Goal: Task Accomplishment & Management: Complete application form

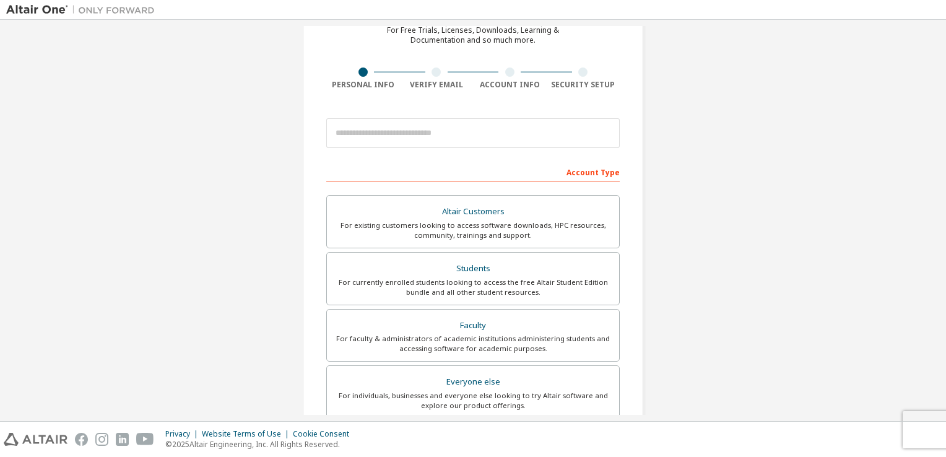
scroll to position [62, 0]
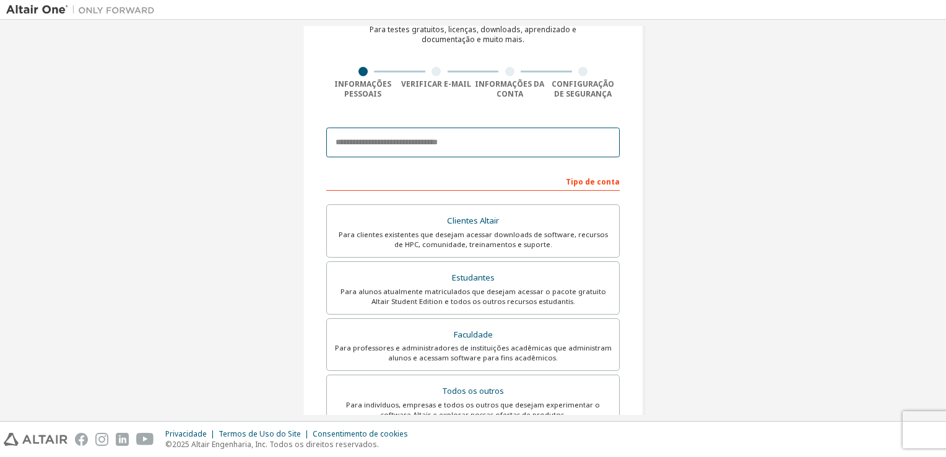
click at [474, 136] on input "email" at bounding box center [473, 143] width 294 height 30
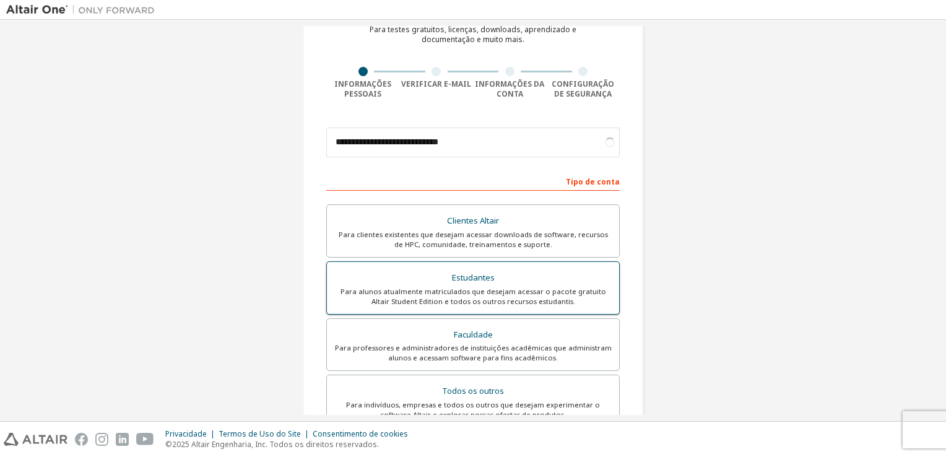
click at [461, 290] on div "Para alunos atualmente matriculados que desejam acessar o pacote gratuito Altai…" at bounding box center [472, 297] width 277 height 20
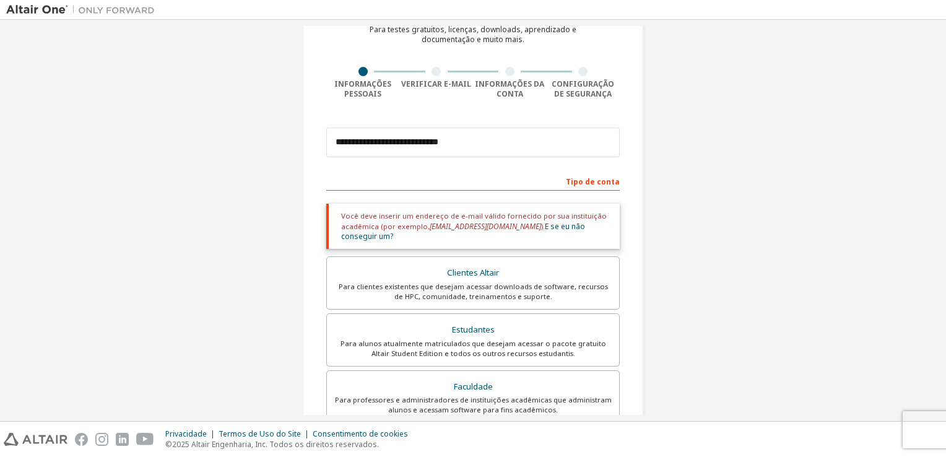
scroll to position [0, 0]
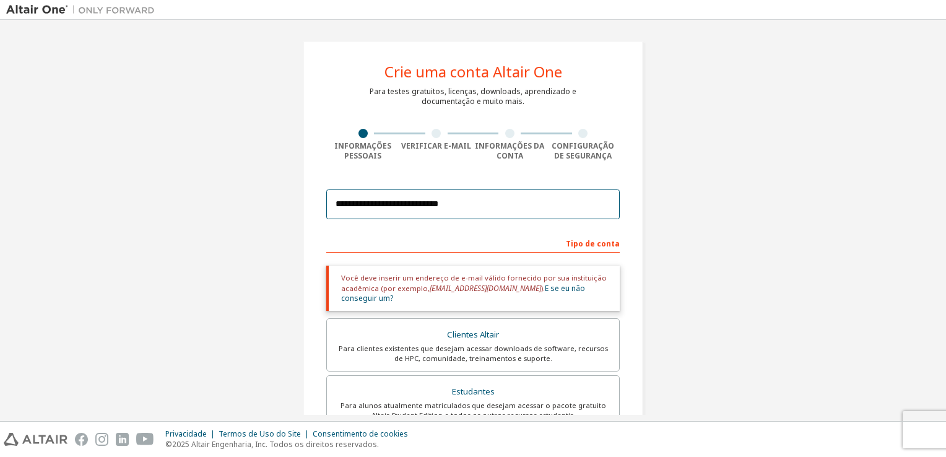
click at [404, 209] on input "**********" at bounding box center [473, 205] width 294 height 30
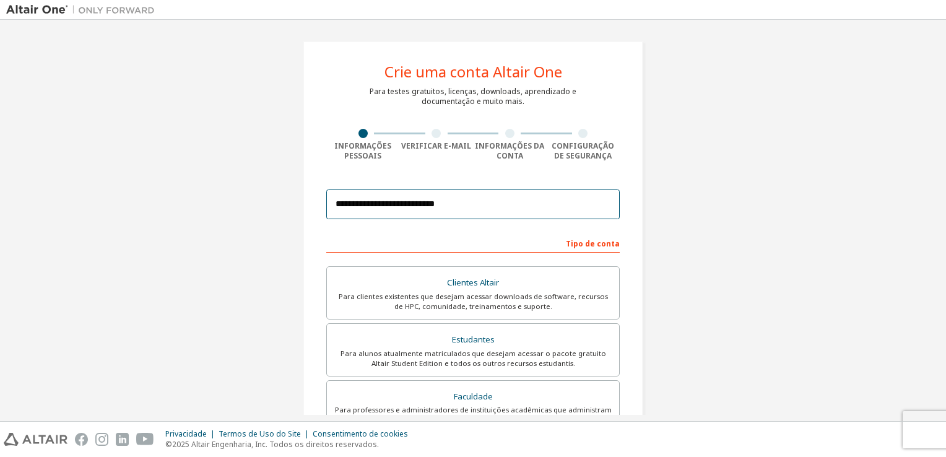
scroll to position [30, 0]
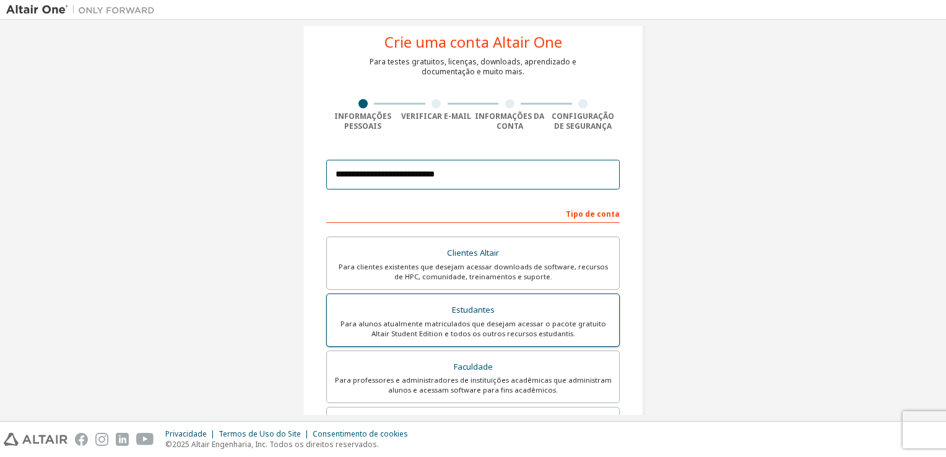
type input "**********"
click at [510, 320] on div "Para alunos atualmente matriculados que desejam acessar o pacote gratuito Altai…" at bounding box center [472, 329] width 277 height 20
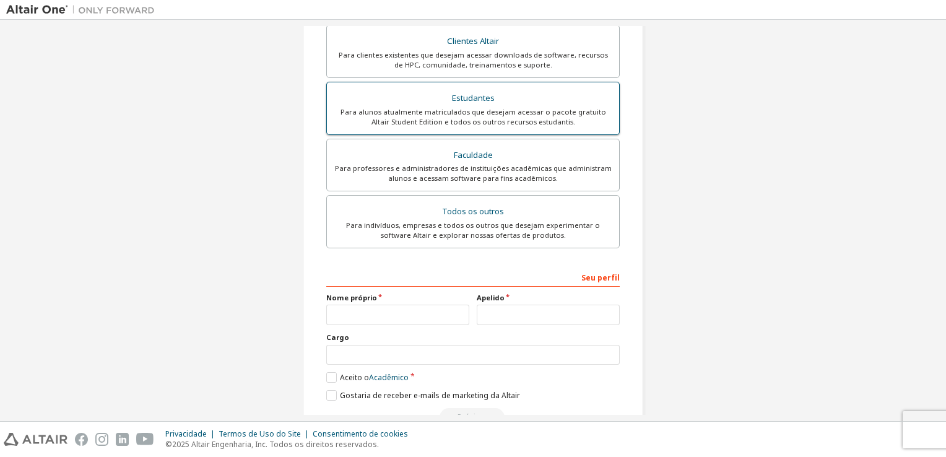
scroll to position [248, 0]
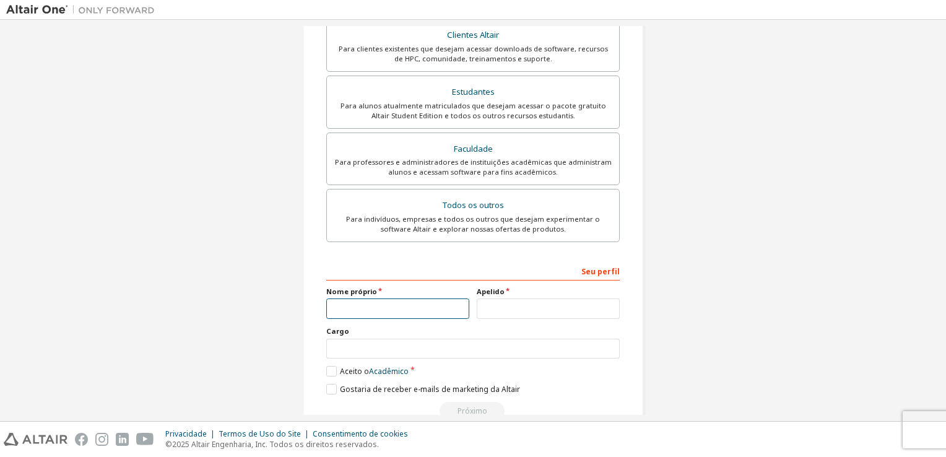
click at [420, 304] on input "text" at bounding box center [397, 309] width 143 height 20
type input "*"
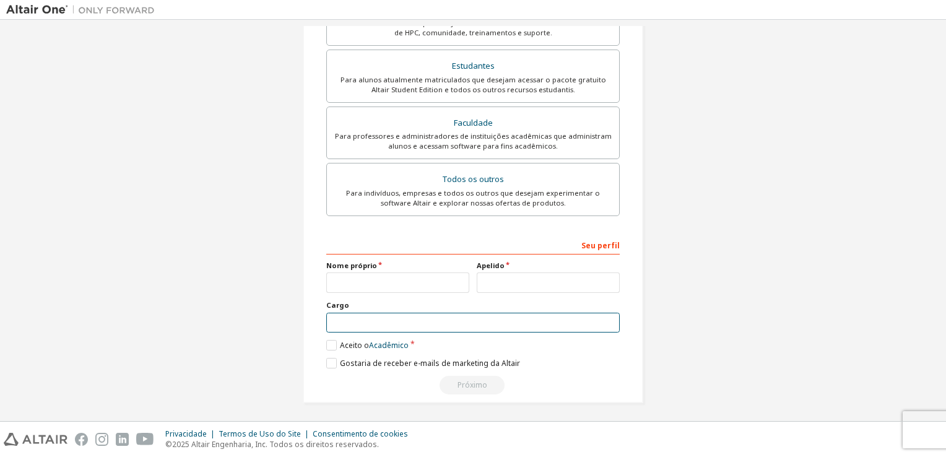
click at [368, 323] on input "text" at bounding box center [473, 323] width 294 height 20
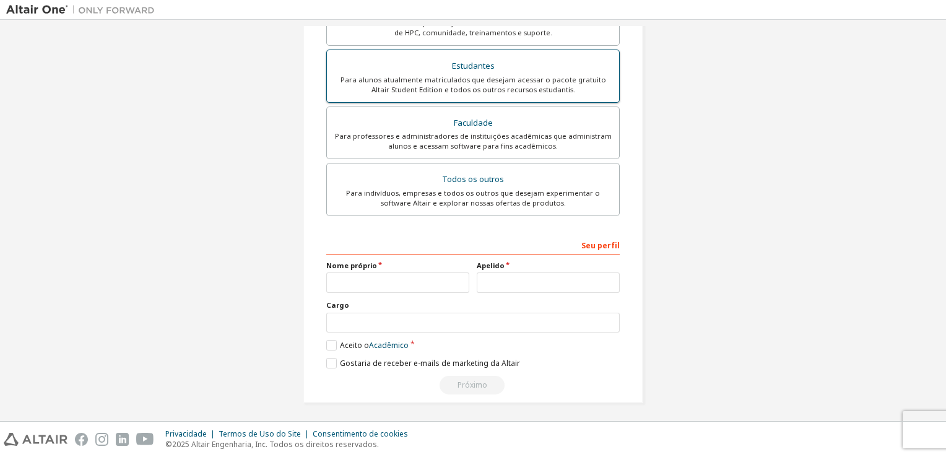
click at [474, 64] on div "Estudantes" at bounding box center [472, 66] width 277 height 17
click at [326, 343] on label "Aceito o Acadêmico" at bounding box center [367, 345] width 82 height 11
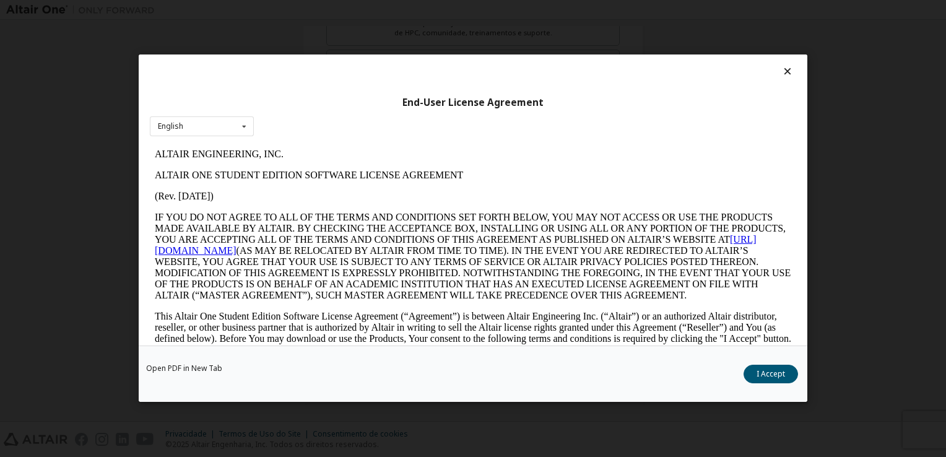
scroll to position [0, 0]
click at [765, 373] on button "Eu aceito" at bounding box center [770, 374] width 58 height 19
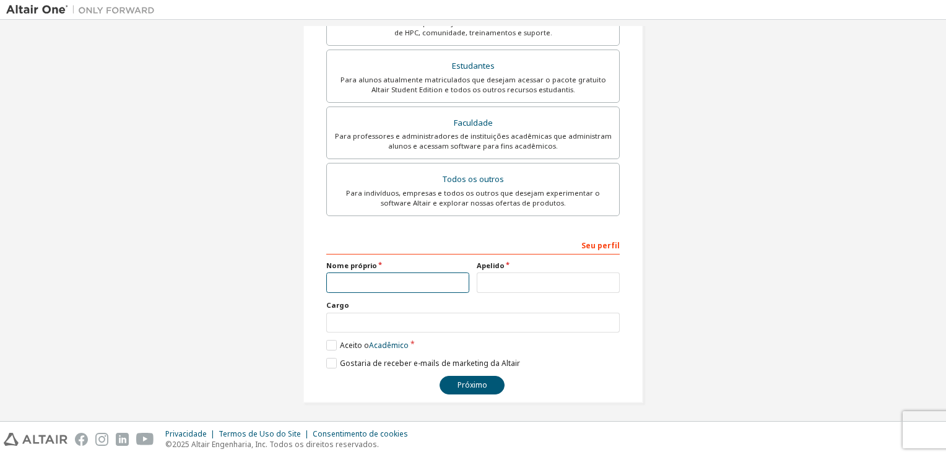
click at [367, 284] on input "text" at bounding box center [397, 282] width 143 height 20
type input "******"
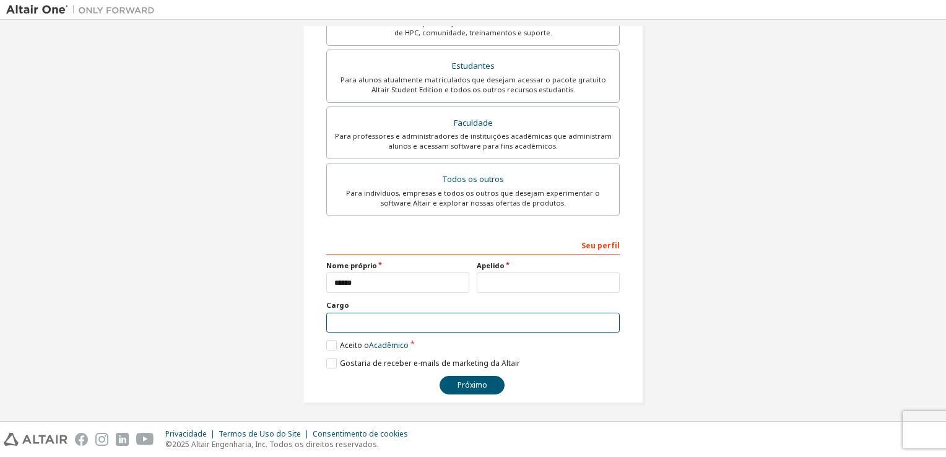
click at [393, 315] on input "text" at bounding box center [473, 323] width 294 height 20
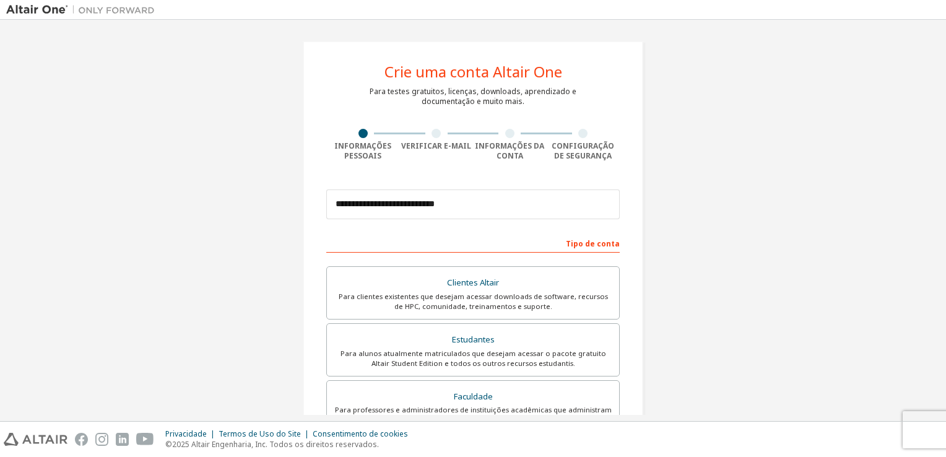
scroll to position [274, 0]
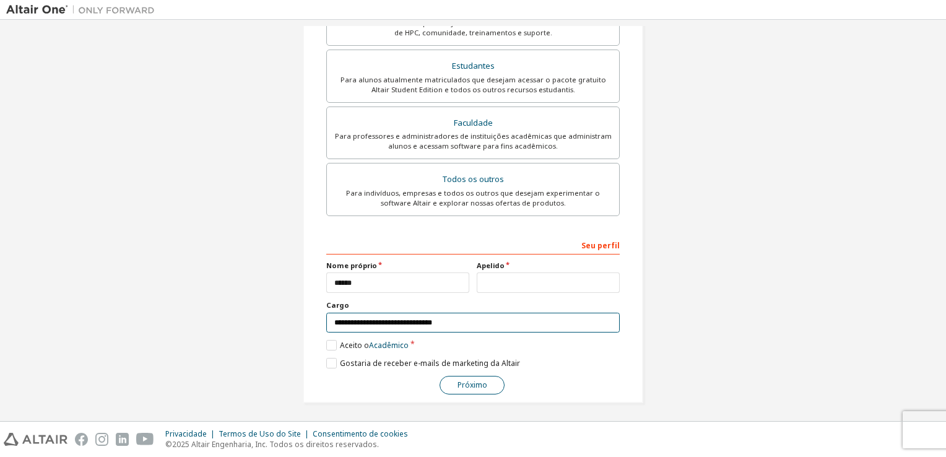
type input "**********"
click at [456, 383] on button "Próximo" at bounding box center [472, 385] width 65 height 19
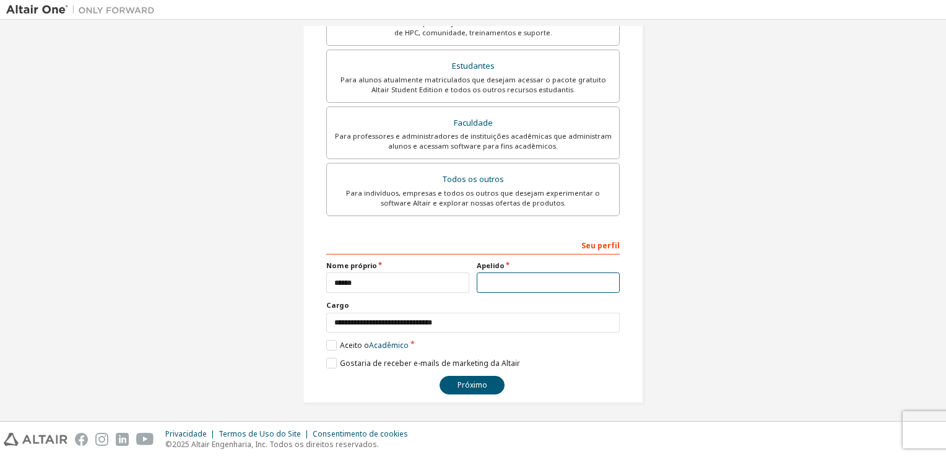
click at [489, 281] on input "text" at bounding box center [548, 282] width 143 height 20
type input "******"
click at [463, 378] on button "Próximo" at bounding box center [472, 385] width 65 height 19
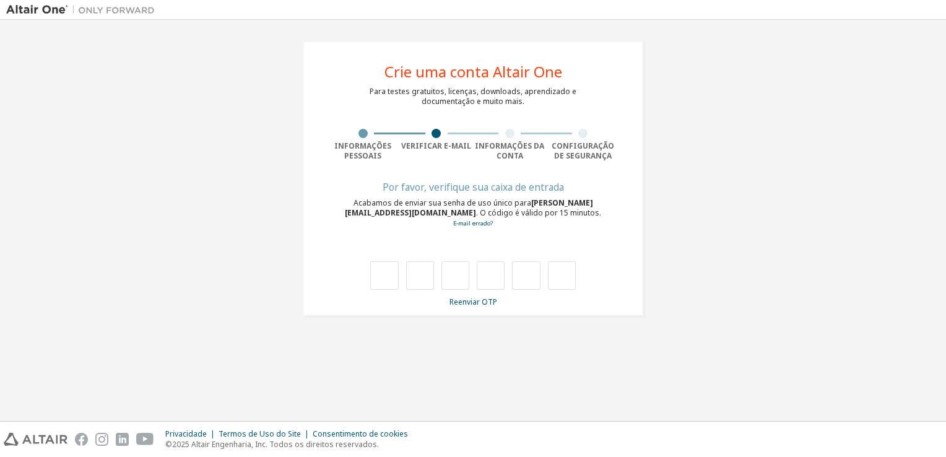
type input "*"
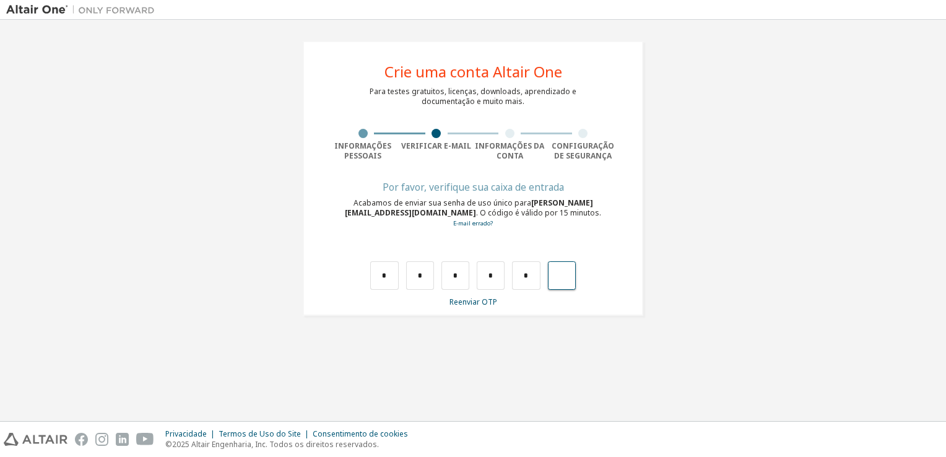
type input "*"
click at [374, 276] on input "text" at bounding box center [384, 275] width 28 height 28
type input "*"
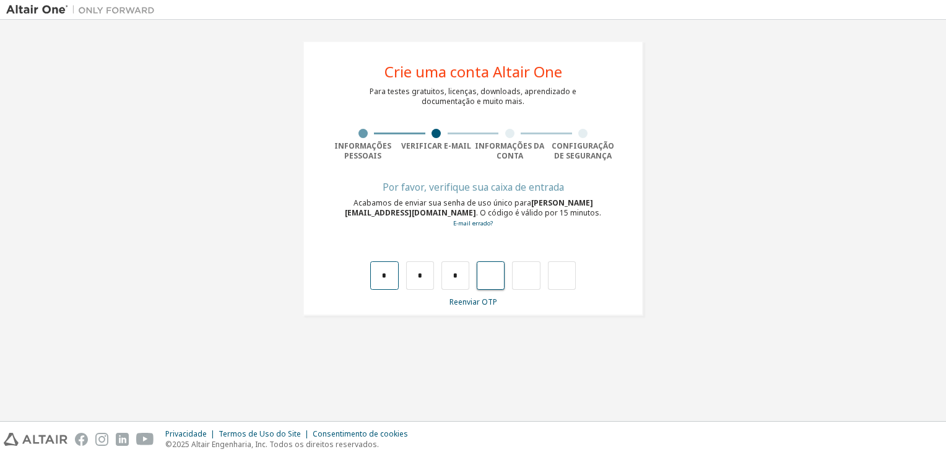
type input "*"
